Goal: Find specific page/section: Find specific page/section

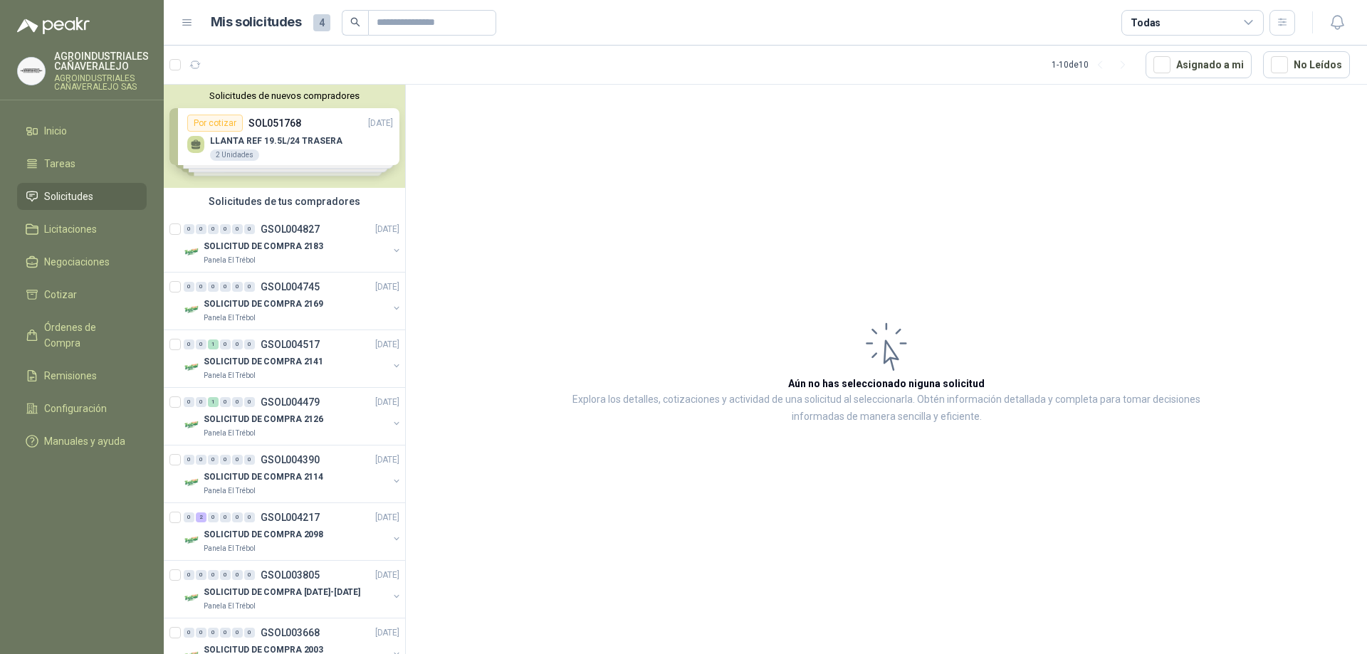
click at [135, 312] on ul "Inicio Tareas Solicitudes Licitaciones Negociaciones Cotizar Órdenes de Compra …" at bounding box center [82, 288] width 164 height 343
click at [127, 330] on span "Órdenes de Compra" at bounding box center [88, 335] width 89 height 31
